Goal: Task Accomplishment & Management: Manage account settings

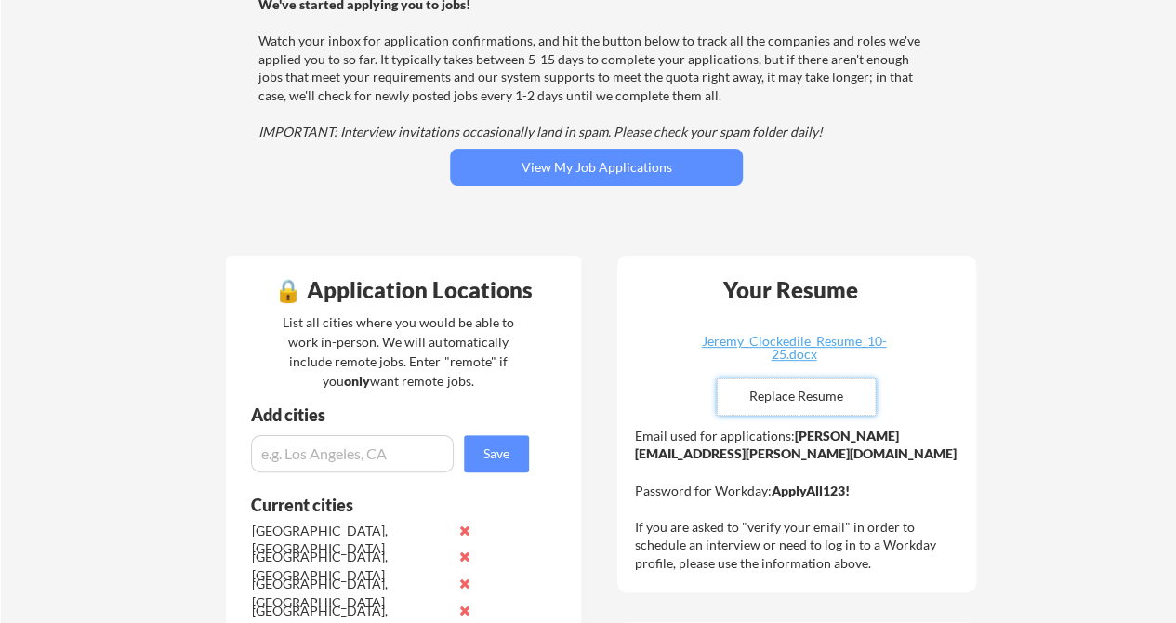
scroll to position [214, 0]
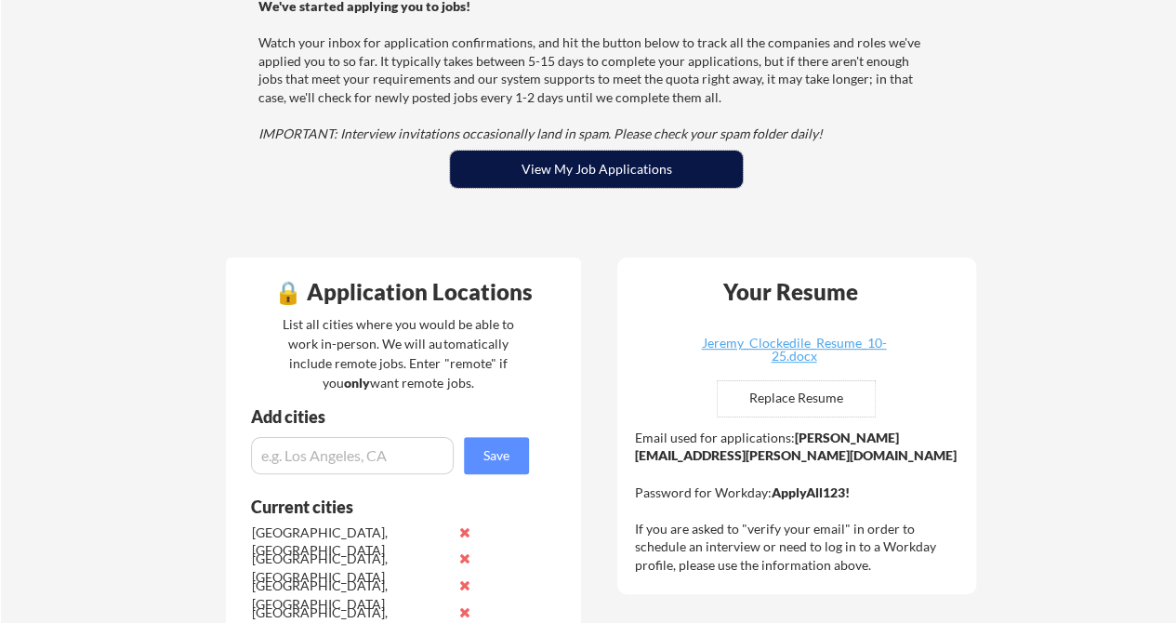
click at [611, 166] on button "View My Job Applications" at bounding box center [596, 169] width 293 height 37
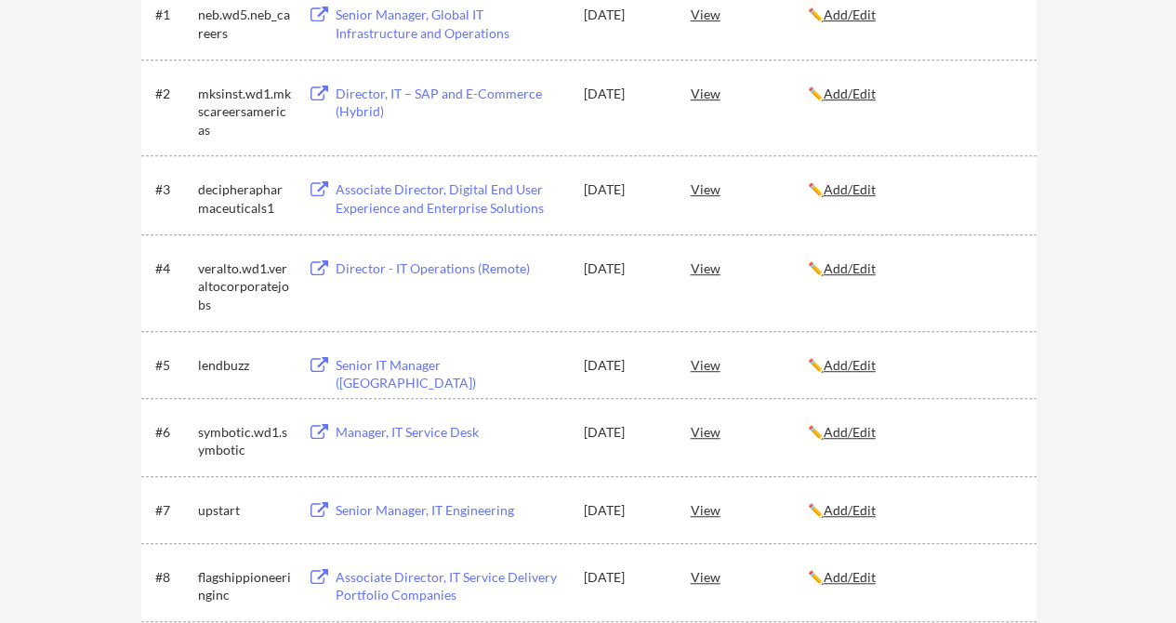
scroll to position [478, 0]
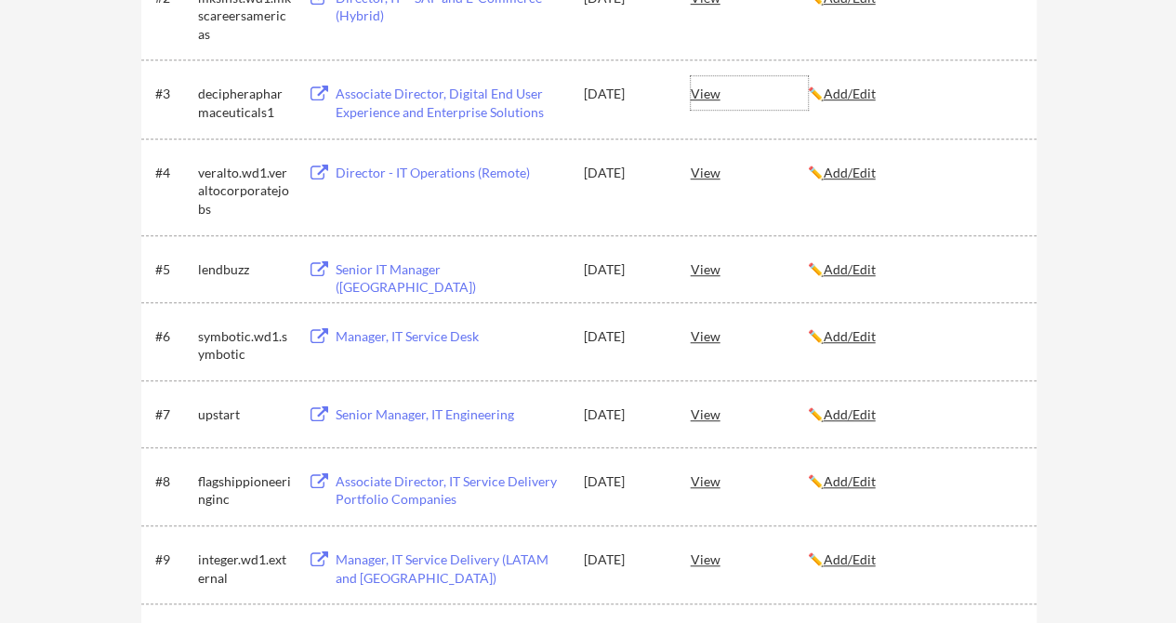
click at [706, 95] on div "View" at bounding box center [749, 92] width 117 height 33
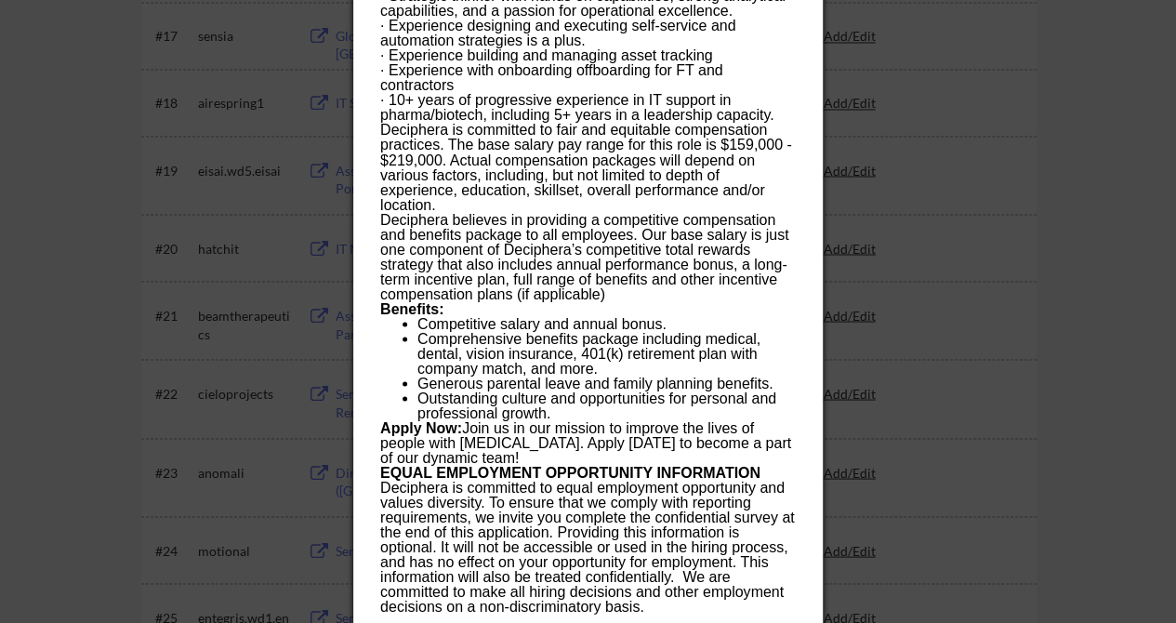
scroll to position [1599, 0]
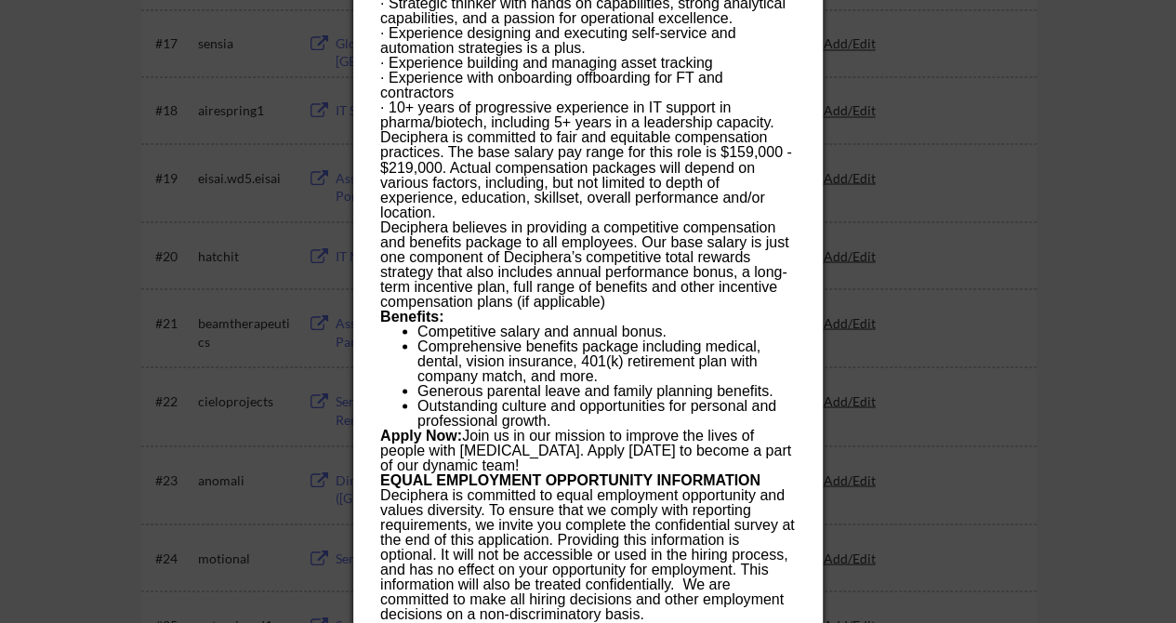
click at [1131, 264] on div at bounding box center [588, 311] width 1176 height 623
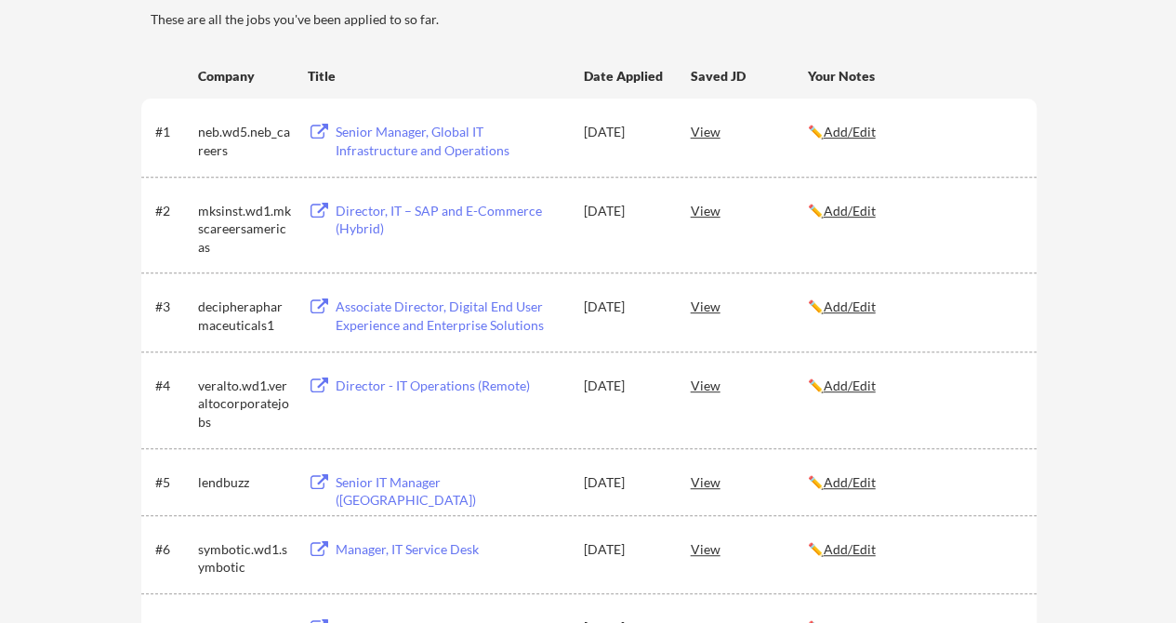
scroll to position [264, 0]
click at [856, 148] on div "✏️ Add/Edit" at bounding box center [914, 131] width 212 height 33
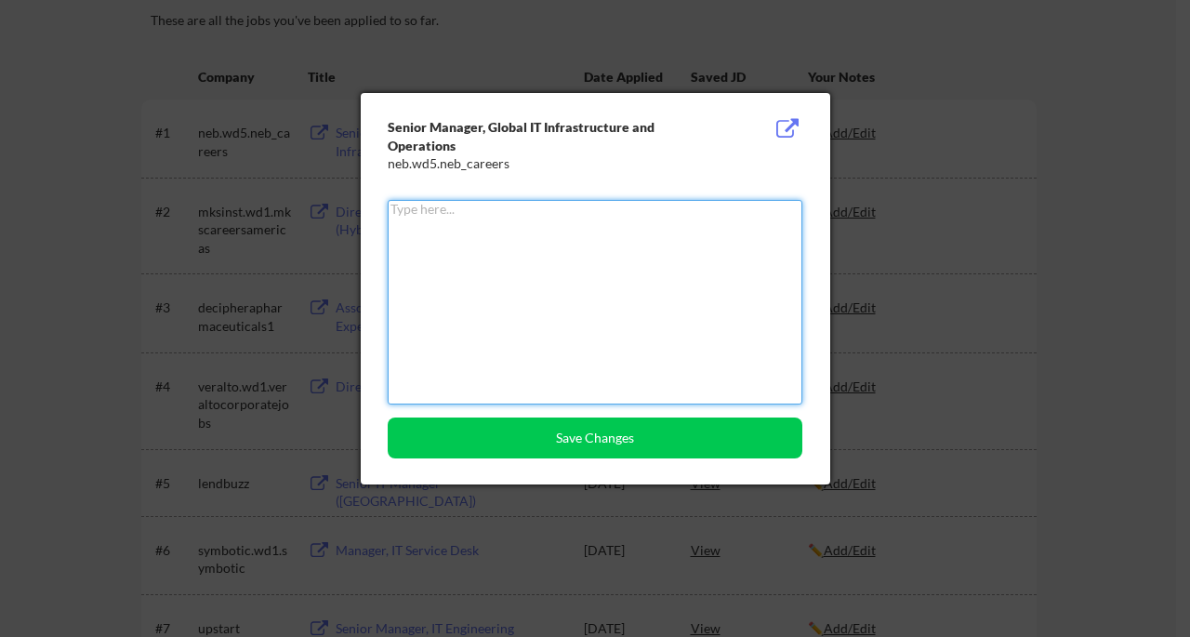
click at [1105, 113] on div at bounding box center [595, 318] width 1190 height 637
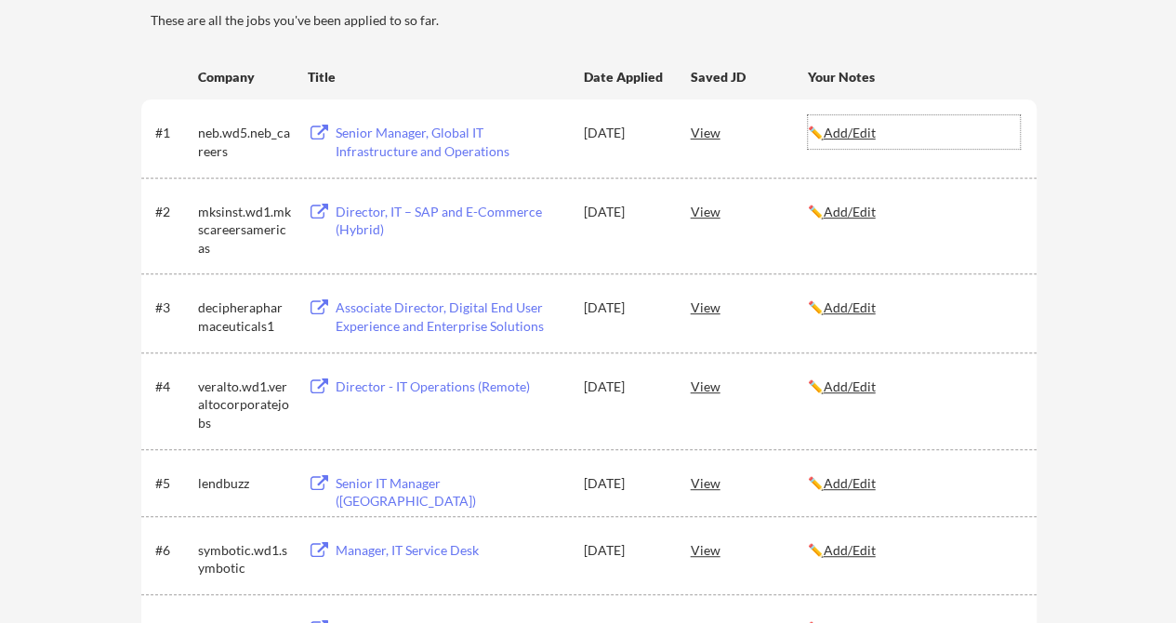
click at [872, 134] on u "Add/Edit" at bounding box center [850, 133] width 52 height 16
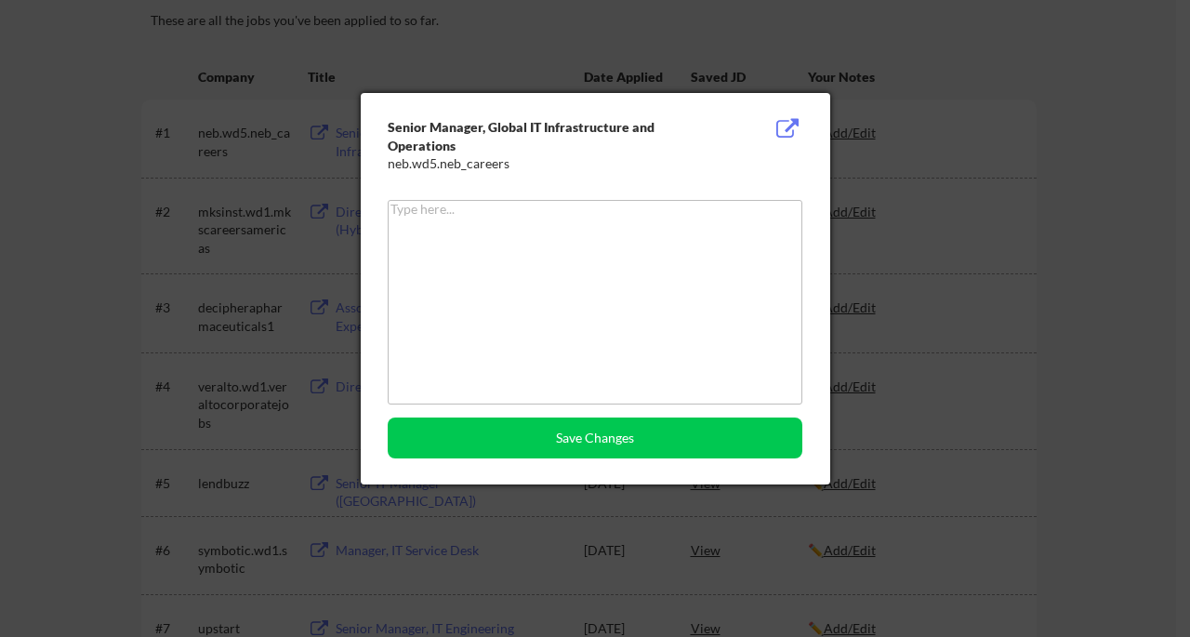
click at [1166, 194] on div at bounding box center [595, 318] width 1190 height 637
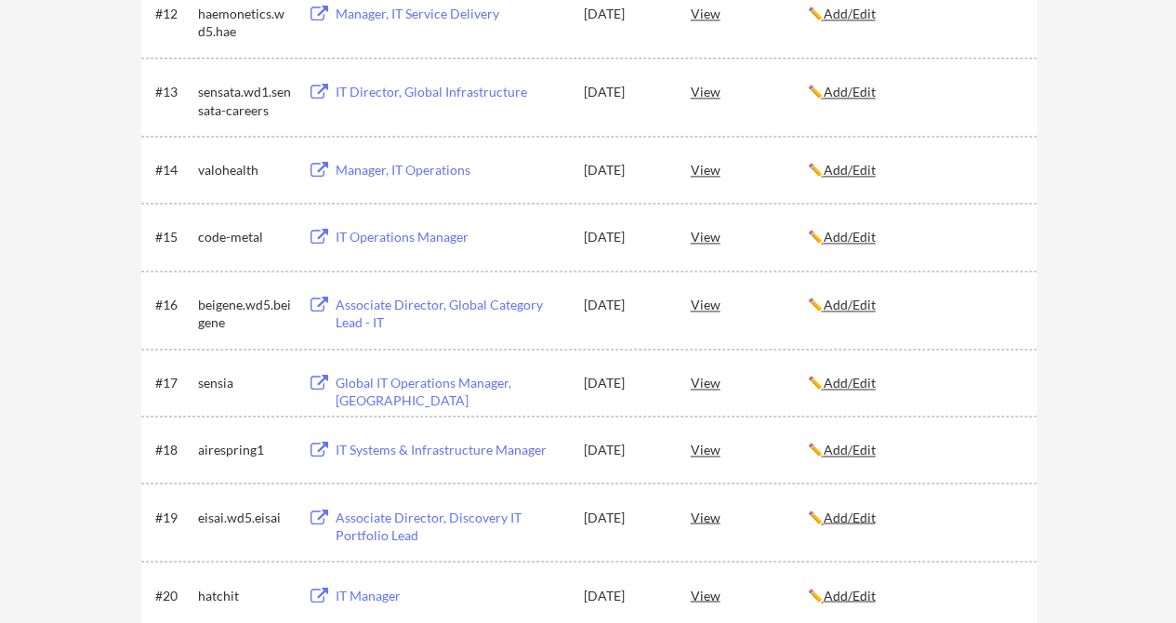
scroll to position [1479, 0]
